Goal: Task Accomplishment & Management: Use online tool/utility

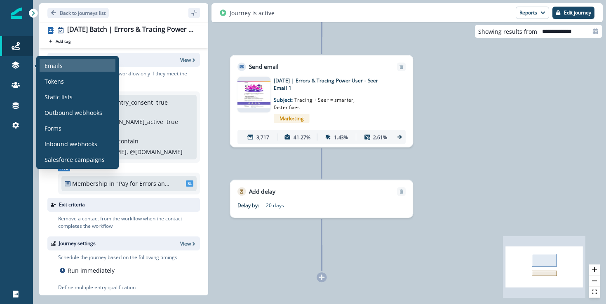
click at [66, 68] on div "Emails" at bounding box center [78, 65] width 76 height 12
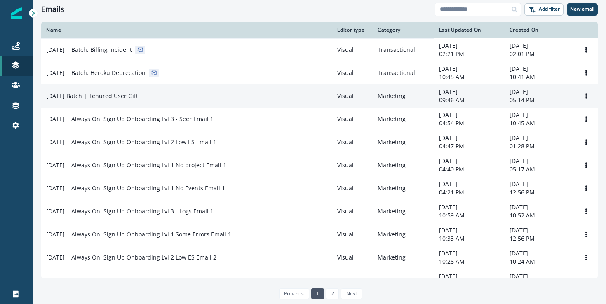
click at [213, 101] on td "[DATE] Batch | Tenured User Gift" at bounding box center [186, 96] width 291 height 23
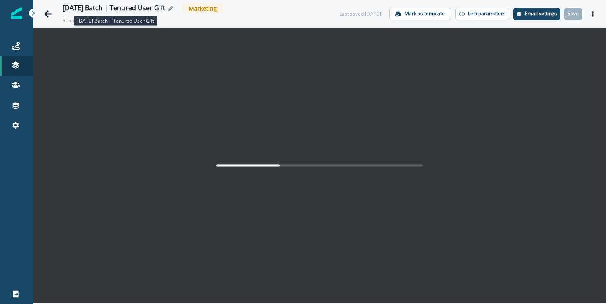
click at [115, 10] on div "[DATE] Batch | Tenured User Gift" at bounding box center [114, 8] width 103 height 9
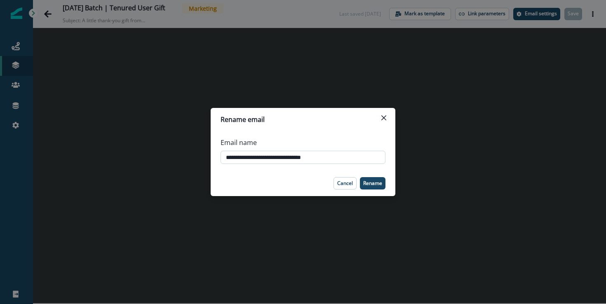
click at [275, 156] on input "**********" at bounding box center [303, 157] width 165 height 13
click at [259, 157] on input "**********" at bounding box center [303, 157] width 165 height 13
click at [257, 155] on input "**********" at bounding box center [303, 157] width 165 height 13
type input "**********"
click at [380, 182] on p "Rename" at bounding box center [372, 184] width 19 height 6
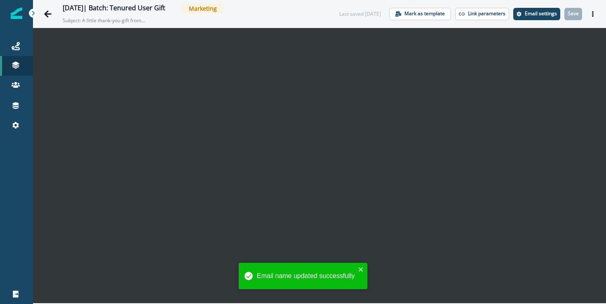
click at [57, 12] on div "[DATE]| Batch: Tenured User Gift Marketing Subject: A little thank-you gift fro…" at bounding box center [181, 13] width 283 height 21
click at [49, 12] on icon "Go back" at bounding box center [48, 14] width 8 height 8
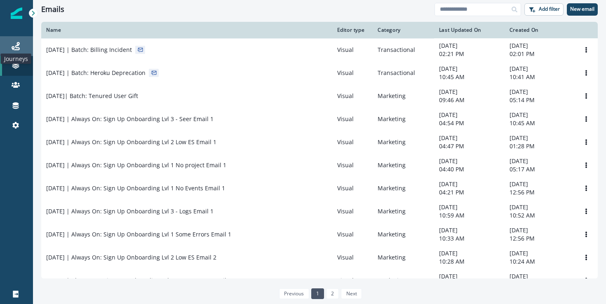
click at [13, 47] on icon at bounding box center [16, 46] width 8 height 8
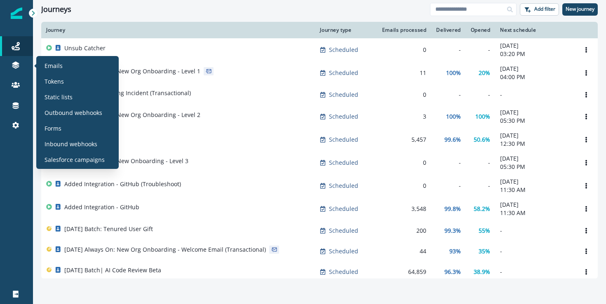
click at [68, 57] on section "Emails Tokens Static lists Outbound webhooks Forms Inbound webhooks Salesforce …" at bounding box center [77, 112] width 83 height 113
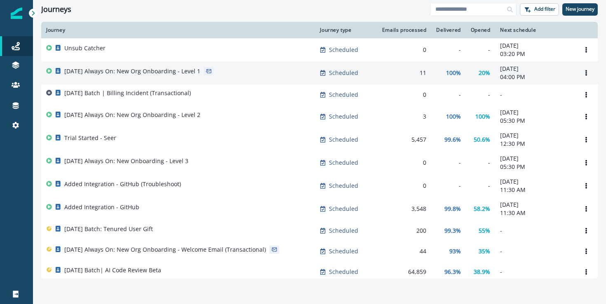
click at [210, 64] on td "[DATE] Always On: New Org Onboarding - Level 1" at bounding box center [178, 72] width 274 height 23
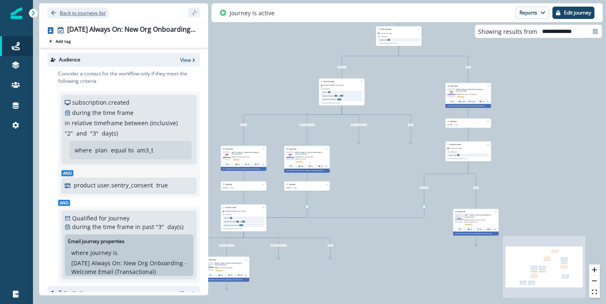
click at [53, 13] on icon "Go back" at bounding box center [53, 12] width 5 height 5
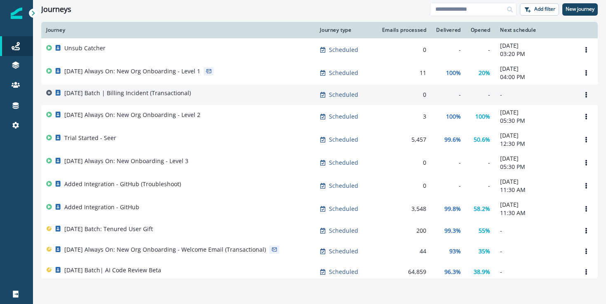
click at [119, 92] on p "[DATE] Batch | Billing Incident (Transactional)" at bounding box center [127, 93] width 127 height 8
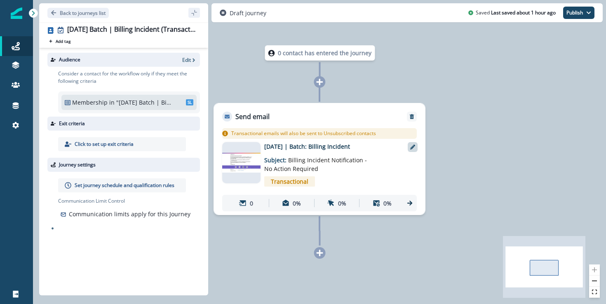
click at [415, 148] on icon at bounding box center [412, 147] width 5 height 5
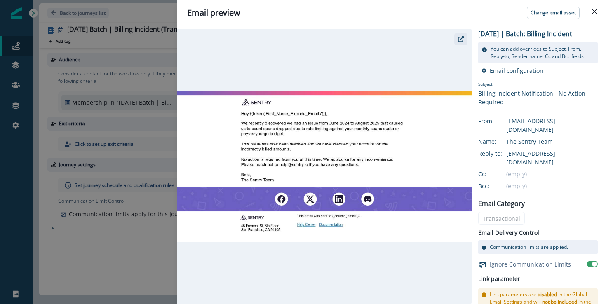
click at [464, 40] on icon "button" at bounding box center [461, 39] width 6 height 6
click at [599, 4] on header "Email preview Change email asset" at bounding box center [391, 13] width 429 height 26
click at [599, 6] on button "Close" at bounding box center [594, 11] width 13 height 13
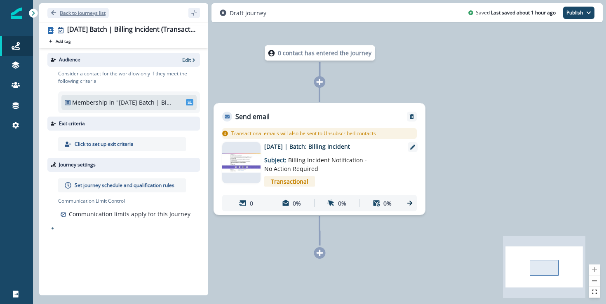
click at [85, 9] on p "Back to journeys list" at bounding box center [83, 12] width 46 height 7
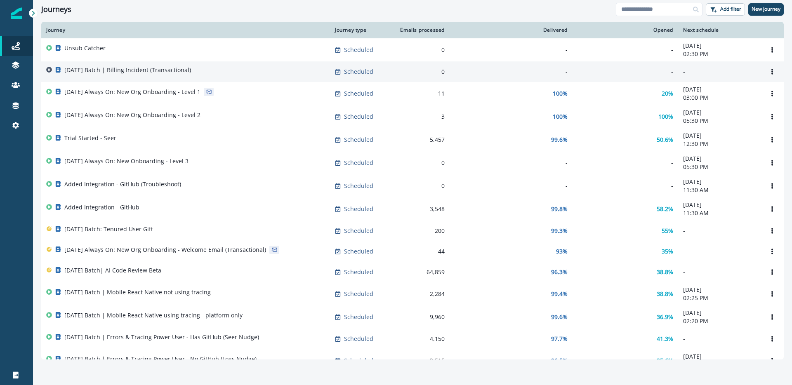
click at [181, 71] on p "[DATE] Batch | Billing Incident (Transactional)" at bounding box center [127, 70] width 127 height 8
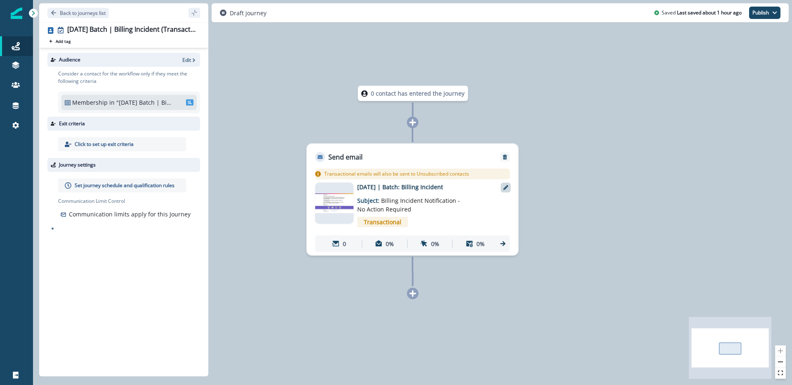
click at [504, 188] on icon at bounding box center [505, 187] width 5 height 5
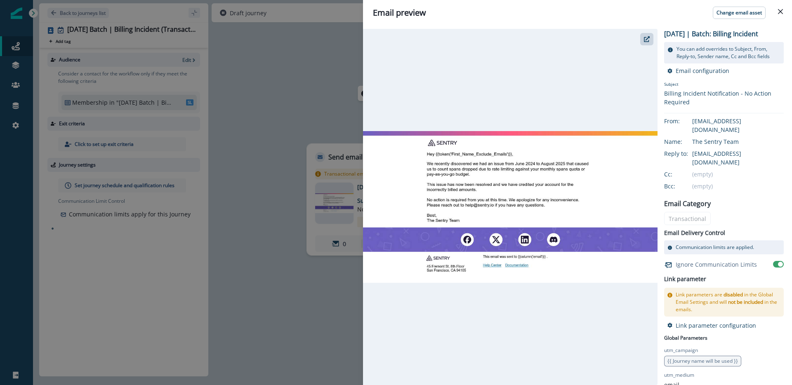
click at [653, 38] on div at bounding box center [510, 207] width 295 height 356
click at [639, 43] on div at bounding box center [510, 207] width 295 height 356
click at [648, 42] on icon "button" at bounding box center [647, 39] width 6 height 6
click at [268, 56] on div "Email preview Change email asset [DATE] | Batch: Billing Incident You can add o…" at bounding box center [396, 192] width 792 height 385
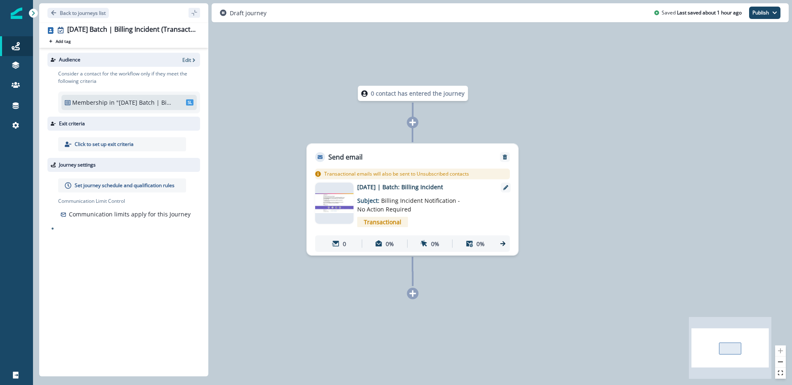
click at [130, 101] on p ""[DATE] Batch | Billing Incident"" at bounding box center [144, 102] width 56 height 9
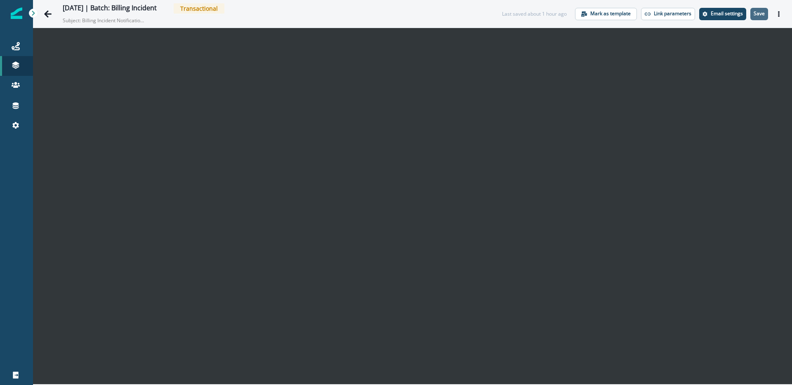
click at [763, 14] on p "Save" at bounding box center [759, 14] width 11 height 6
click at [762, 9] on button "Save" at bounding box center [759, 14] width 18 height 12
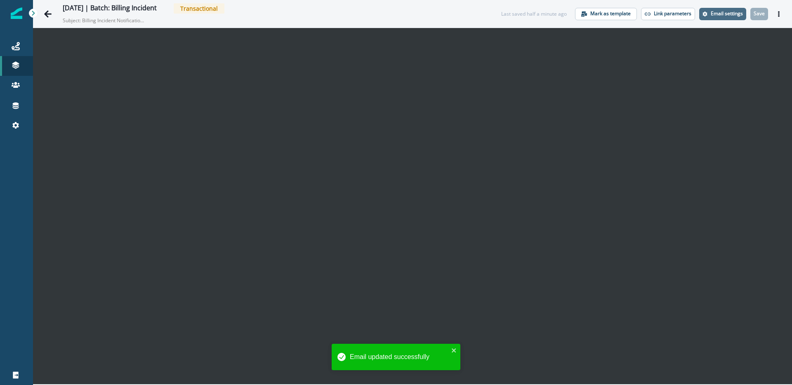
click at [710, 15] on button "Email settings" at bounding box center [722, 14] width 47 height 12
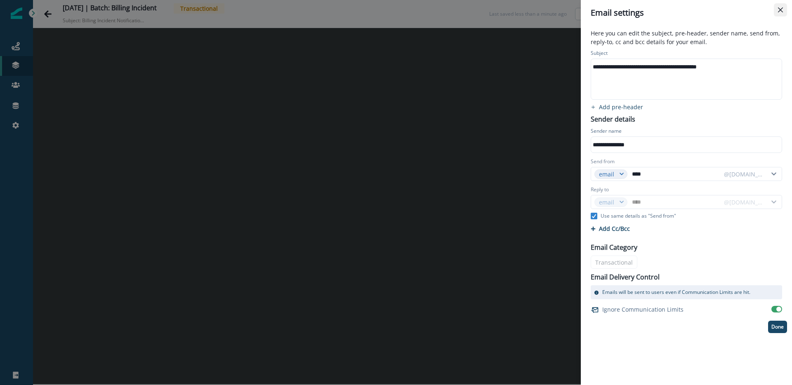
click at [779, 12] on button "Close" at bounding box center [780, 9] width 13 height 13
